Goal: Understand process/instructions

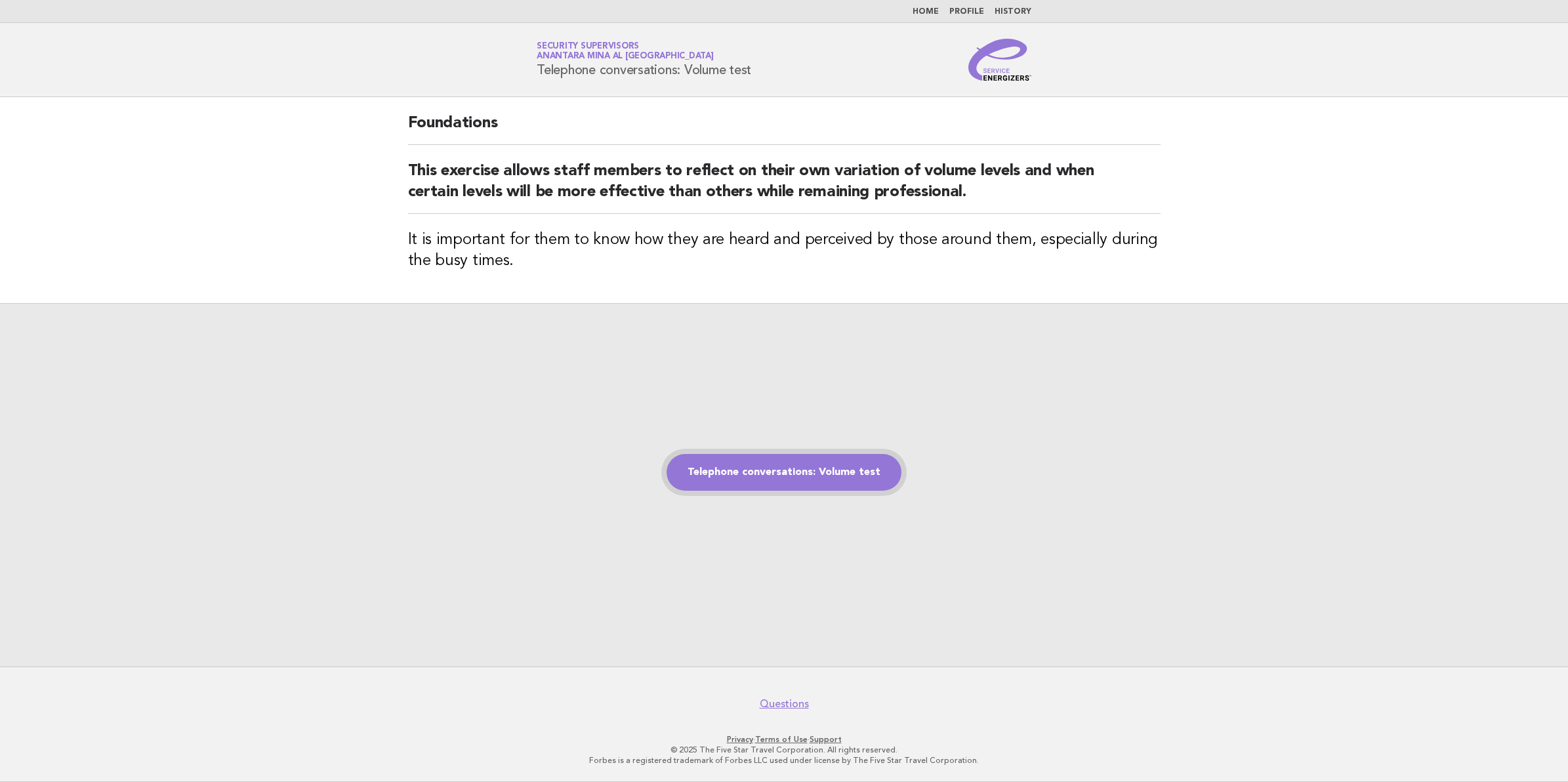
click at [772, 467] on link "Telephone conversations: Volume test" at bounding box center [784, 472] width 235 height 37
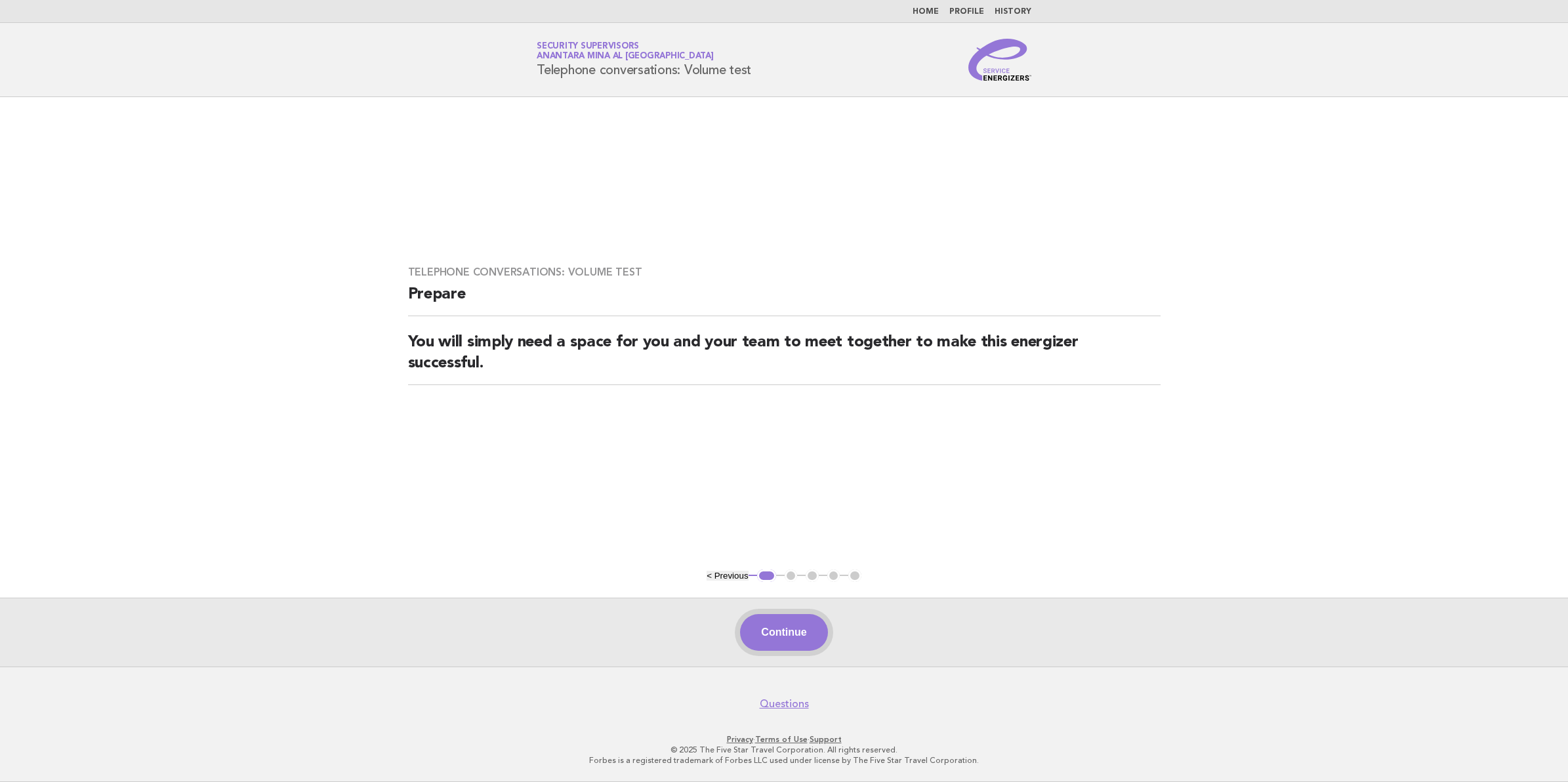
click at [779, 630] on button "Continue" at bounding box center [783, 633] width 87 height 37
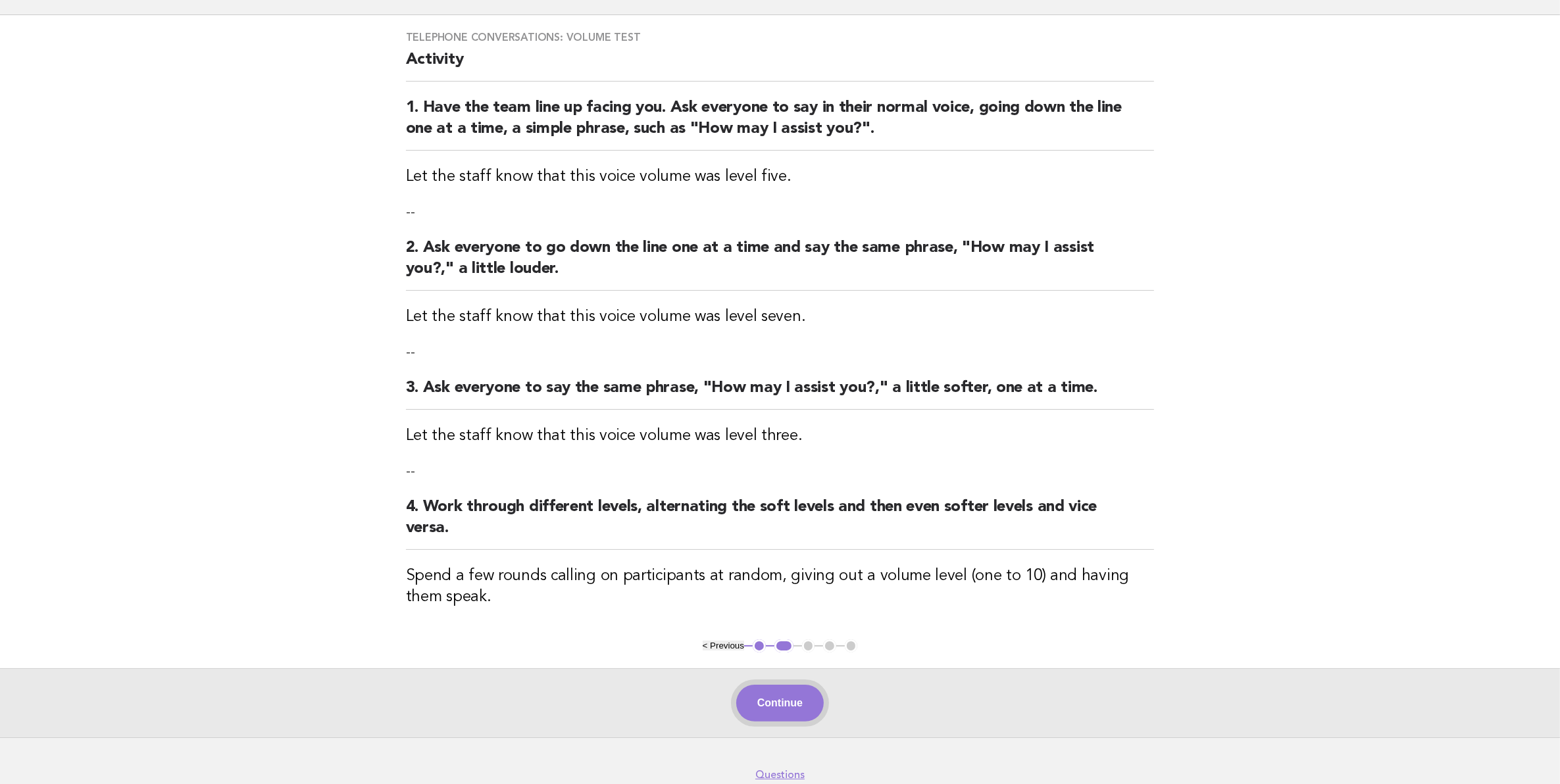
click at [793, 697] on button "Continue" at bounding box center [780, 703] width 87 height 37
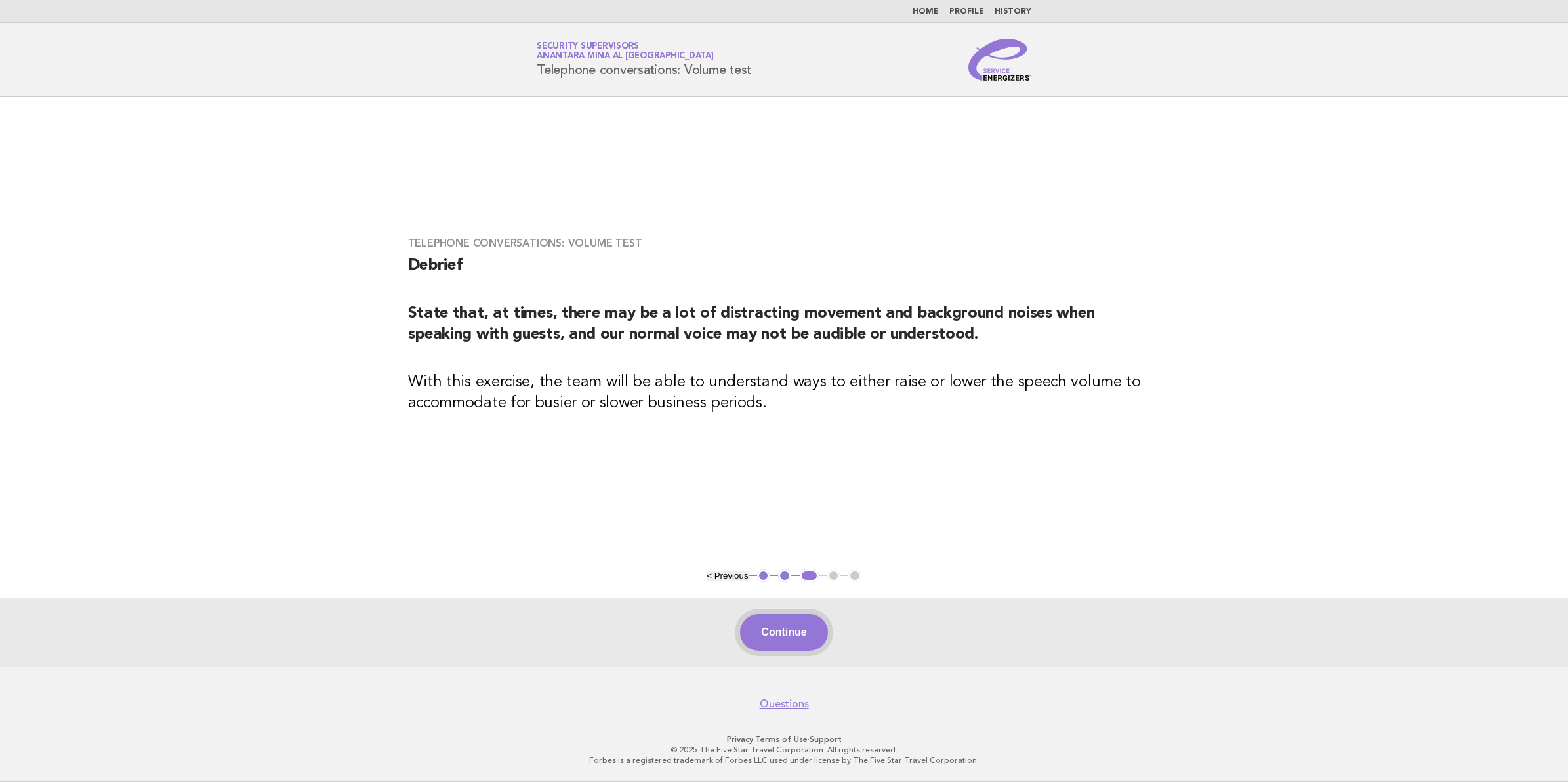
click at [782, 624] on button "Continue" at bounding box center [783, 633] width 87 height 37
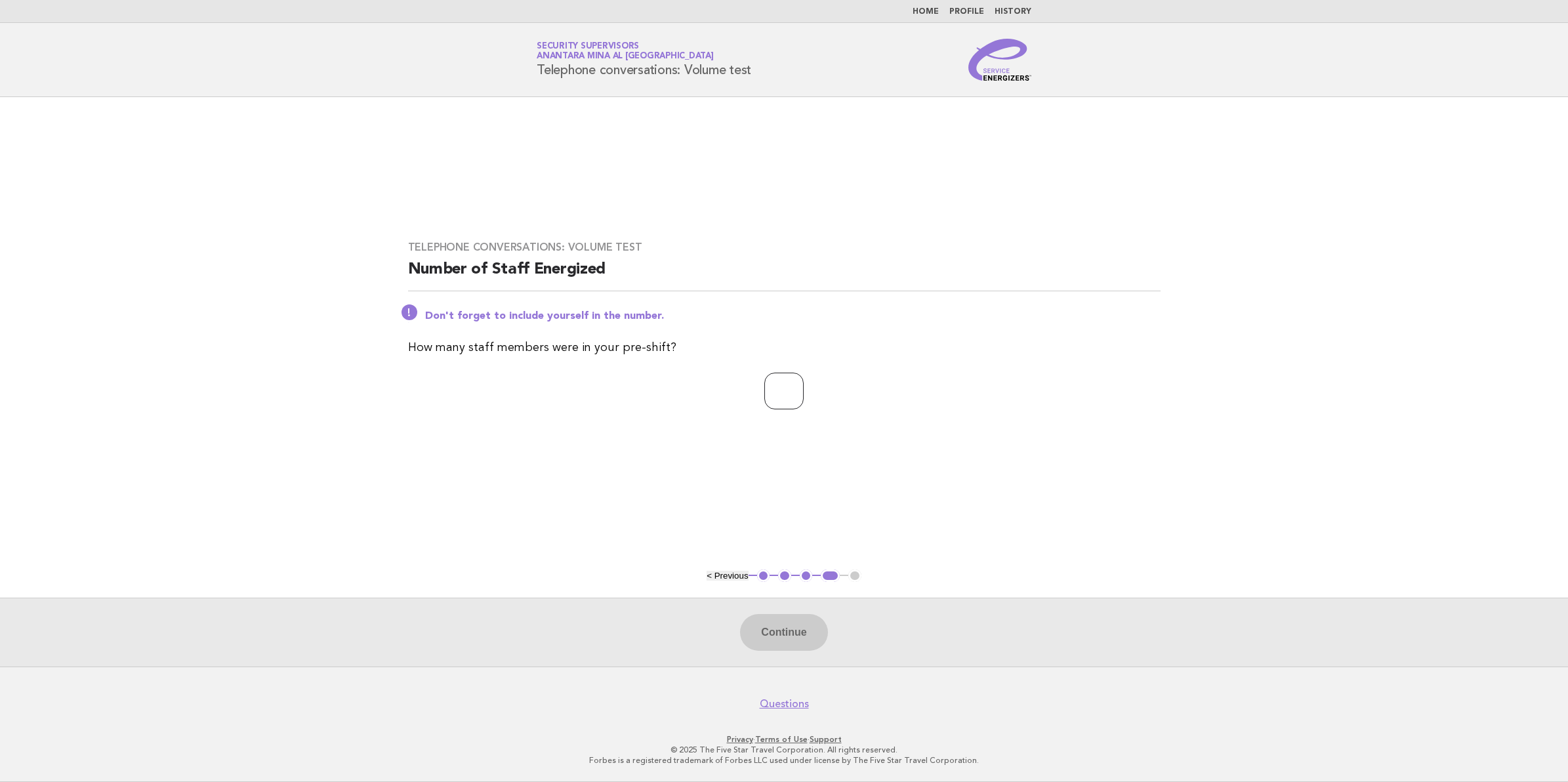
click at [778, 398] on input "number" at bounding box center [784, 391] width 40 height 37
type input "**"
click at [771, 637] on button "Continue" at bounding box center [783, 633] width 87 height 37
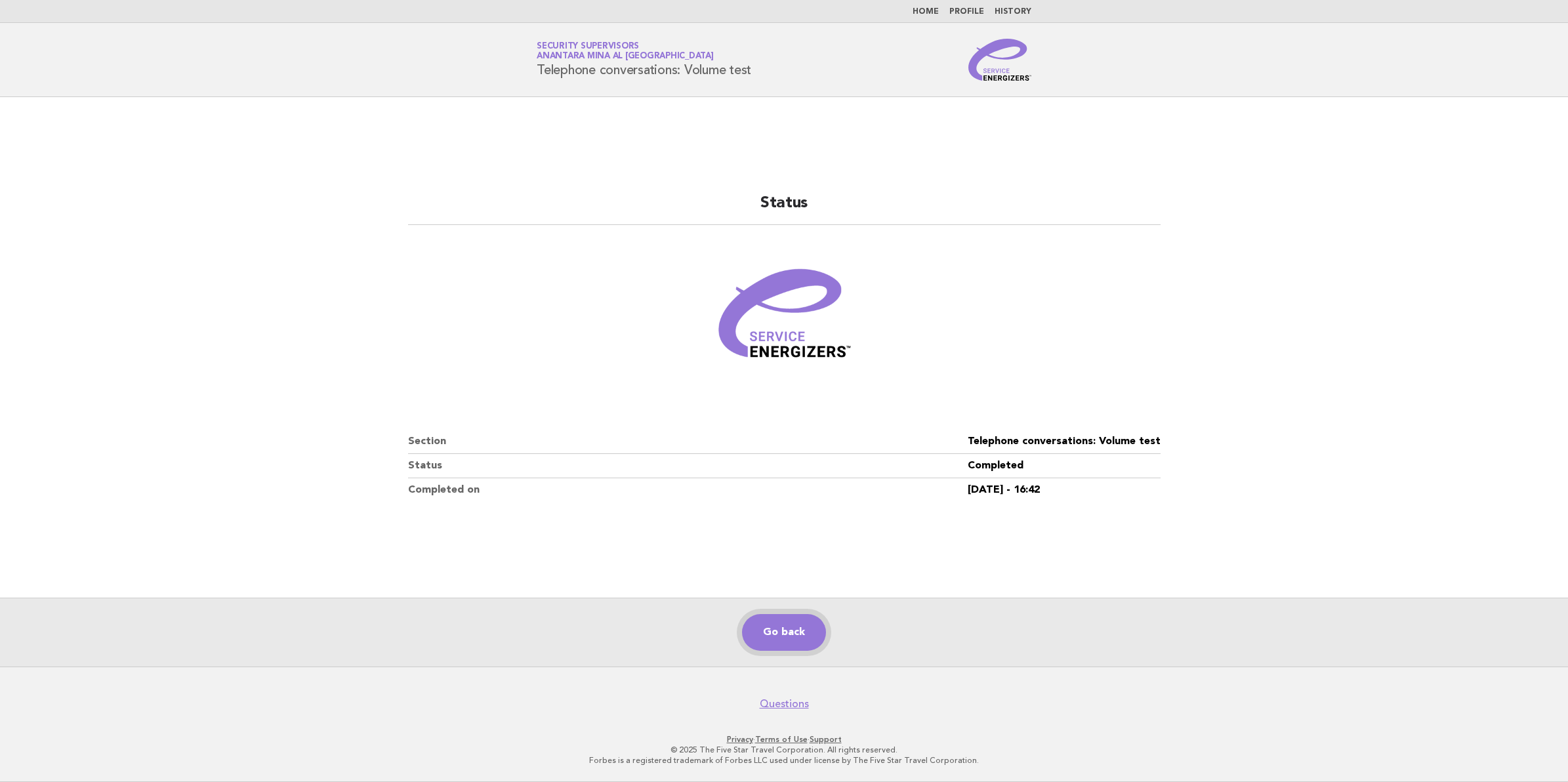
click at [773, 634] on link "Go back" at bounding box center [784, 633] width 84 height 37
